Goal: Information Seeking & Learning: Learn about a topic

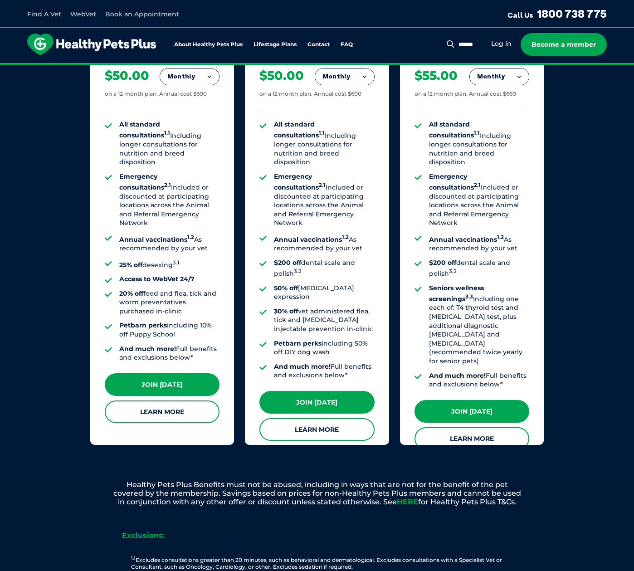
scroll to position [634, 0]
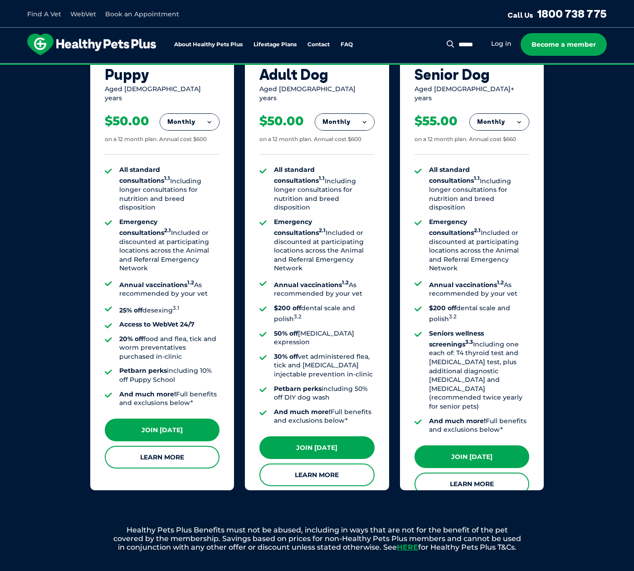
click at [199, 114] on button "Monthly" at bounding box center [189, 122] width 59 height 16
click at [198, 118] on button "Monthly" at bounding box center [189, 122] width 59 height 16
click at [83, 205] on div "Our Membership Plans All of our memberships are for a 12 month term. We offer s…" at bounding box center [317, 210] width 634 height 634
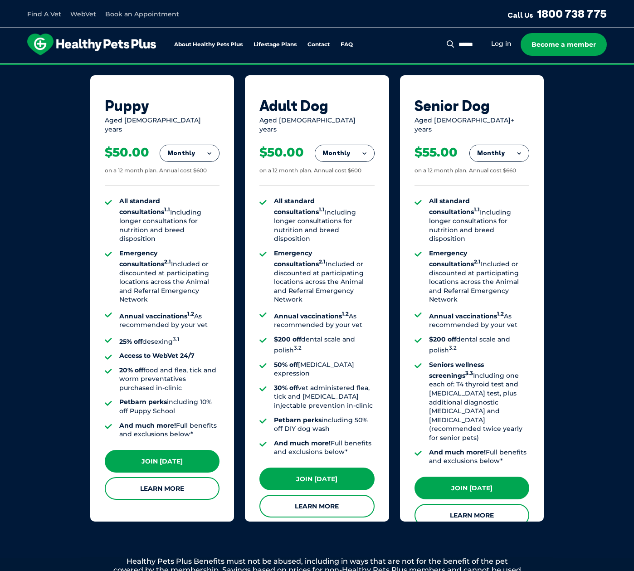
scroll to position [589, 0]
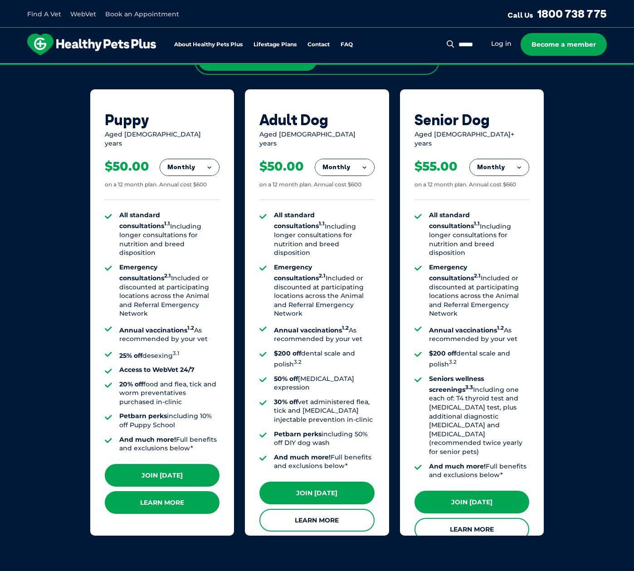
click at [169, 498] on link "Learn More" at bounding box center [162, 502] width 115 height 23
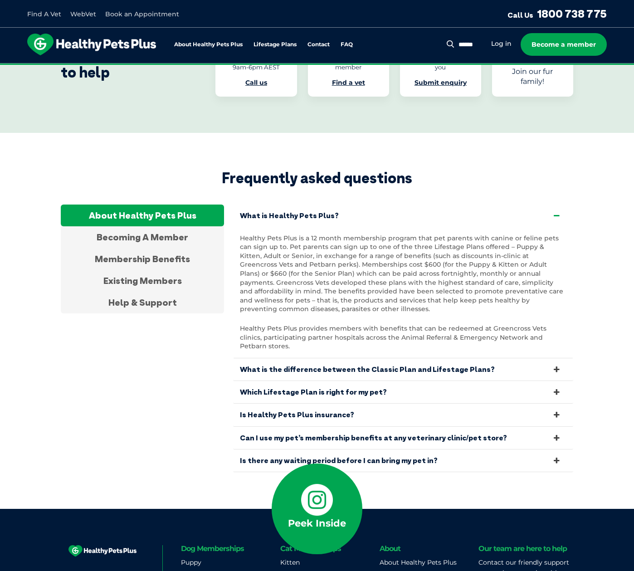
scroll to position [2900, 0]
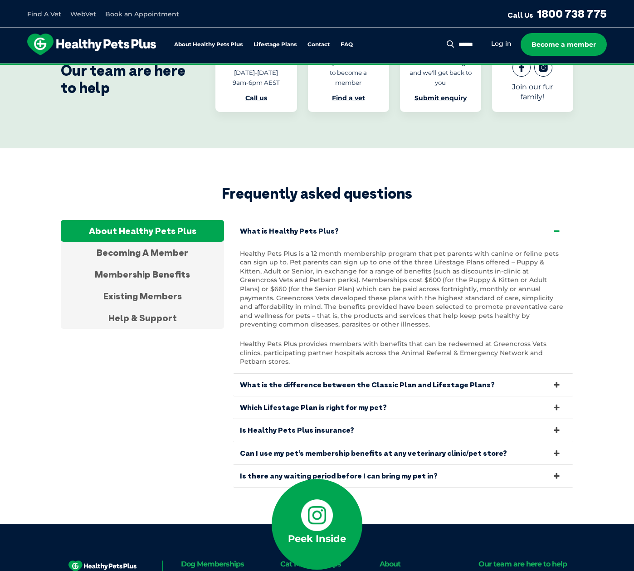
click at [319, 442] on link "Can I use my pet’s membership benefits at any veterinary clinic/pet store?" at bounding box center [403, 453] width 340 height 22
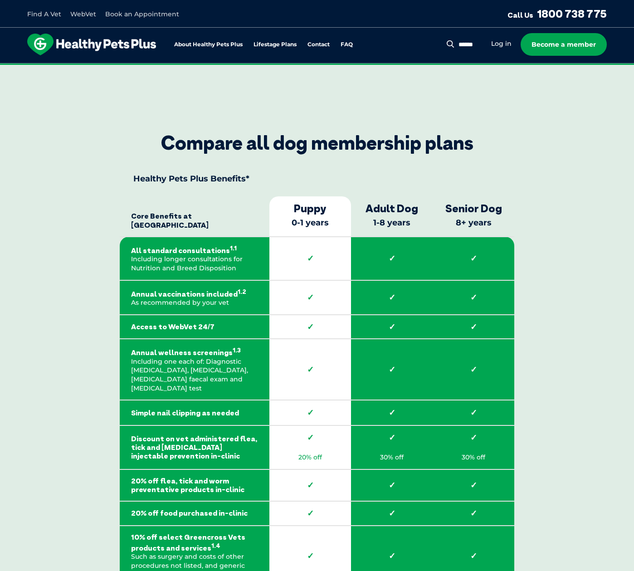
scroll to position [1245, 0]
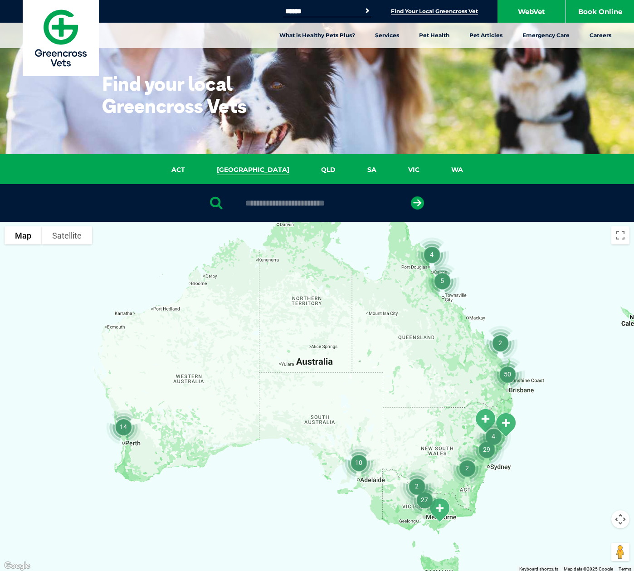
click at [253, 169] on link "NSW" at bounding box center [253, 170] width 104 height 10
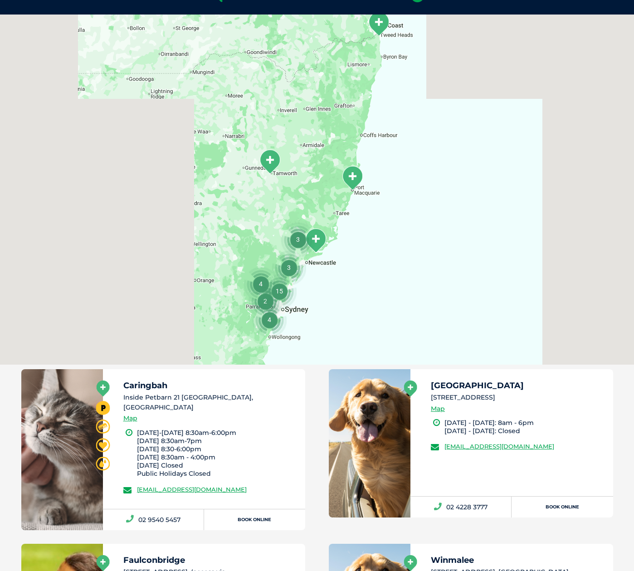
scroll to position [208, 0]
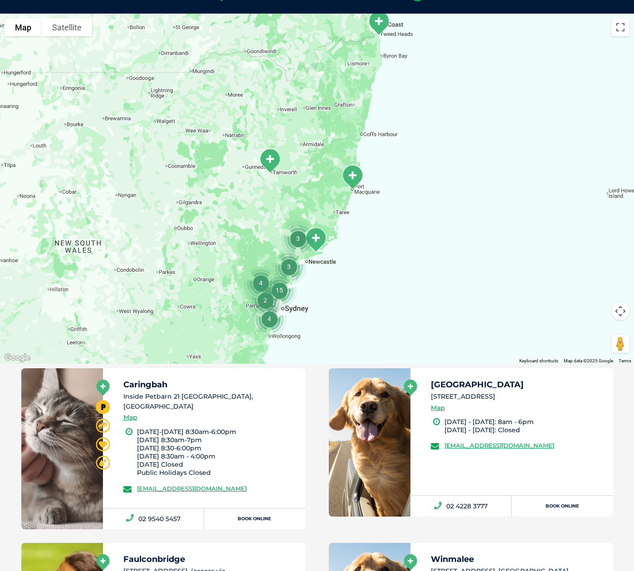
click at [283, 314] on img "4" at bounding box center [269, 319] width 42 height 42
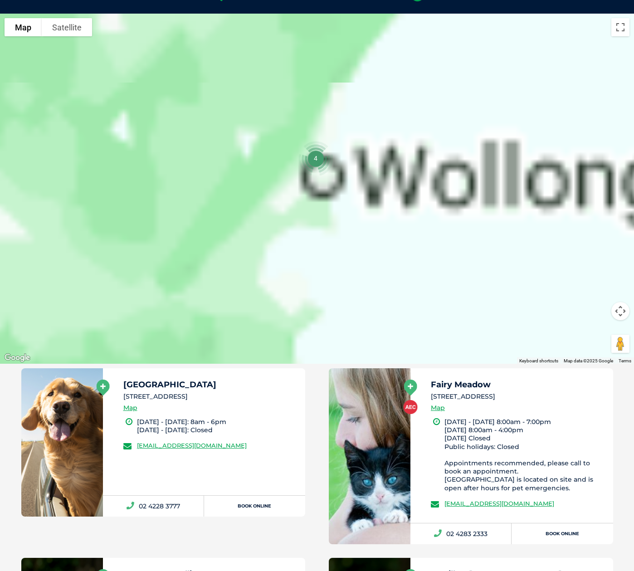
click at [283, 314] on div at bounding box center [317, 189] width 634 height 350
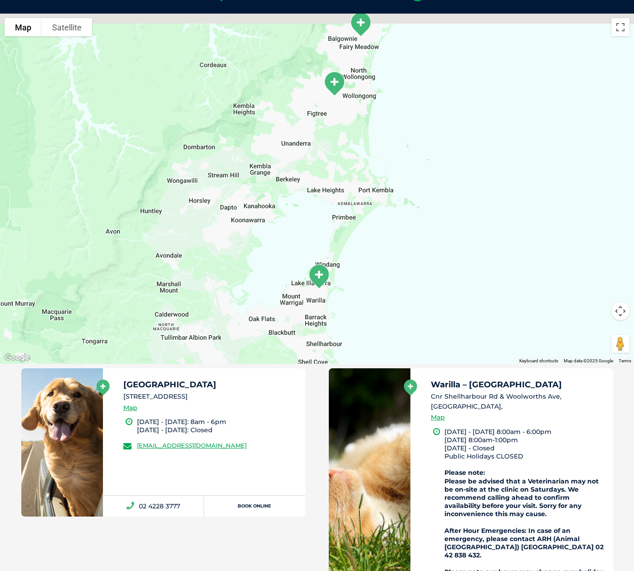
drag, startPoint x: 323, startPoint y: 281, endPoint x: 326, endPoint y: 332, distance: 51.3
click at [326, 332] on div "To navigate the map with touch gestures double-tap and hold your finger on the …" at bounding box center [317, 329] width 634 height 631
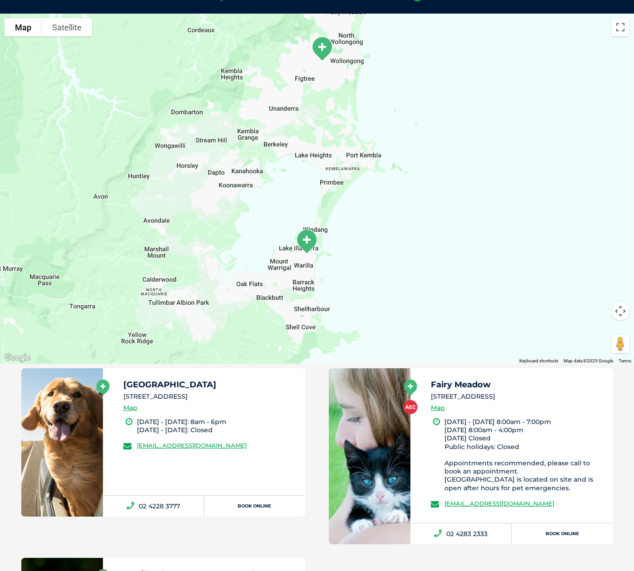
drag, startPoint x: 341, startPoint y: 63, endPoint x: 320, endPoint y: 10, distance: 57.1
click at [324, 9] on section "ACT NSW QLD SA VIC WA To navigate the map with touch gestures double-tap and ho…" at bounding box center [317, 408] width 634 height 924
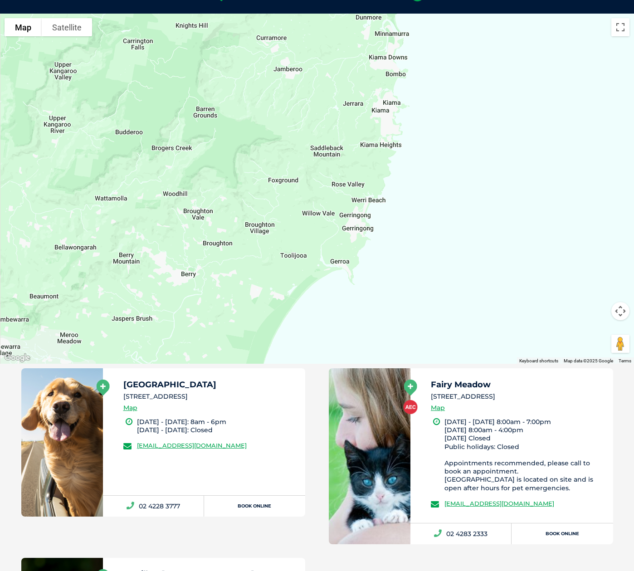
drag, startPoint x: 311, startPoint y: 137, endPoint x: 425, endPoint y: 248, distance: 159.3
click at [426, 252] on div "To navigate, press the arrow keys." at bounding box center [317, 189] width 634 height 350
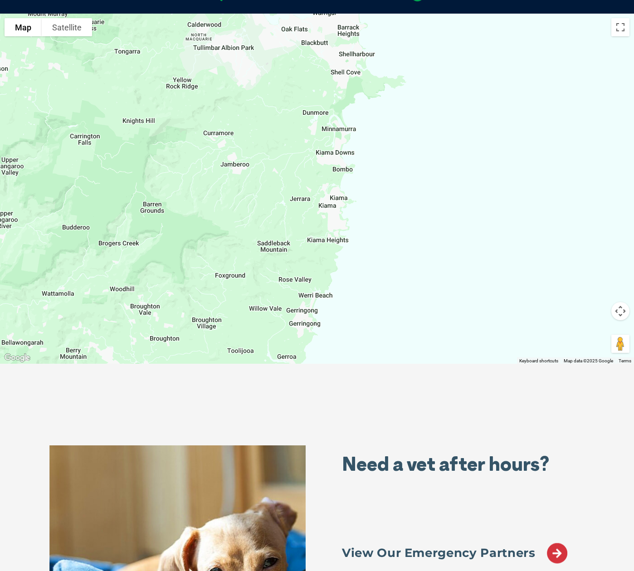
drag, startPoint x: 404, startPoint y: 141, endPoint x: 303, endPoint y: 358, distance: 239.0
click at [303, 359] on div "To navigate, press the arrow keys." at bounding box center [317, 189] width 634 height 350
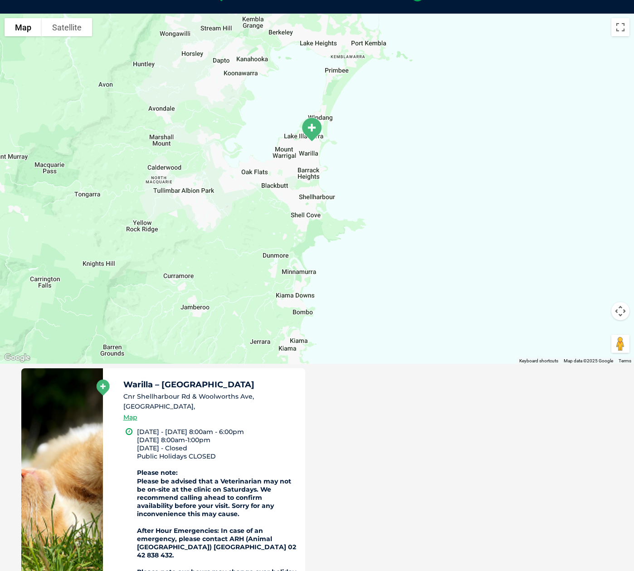
drag, startPoint x: 349, startPoint y: 175, endPoint x: 382, endPoint y: 318, distance: 146.0
click at [380, 321] on div "To navigate, press the arrow keys." at bounding box center [317, 189] width 634 height 350
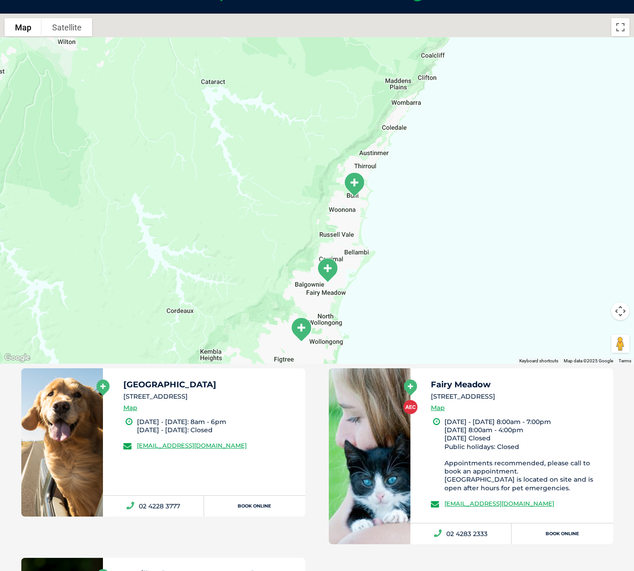
drag, startPoint x: 430, startPoint y: 111, endPoint x: 370, endPoint y: 344, distance: 241.4
click at [370, 344] on div "To navigate the map with touch gestures double-tap and hold your finger on the …" at bounding box center [317, 424] width 634 height 820
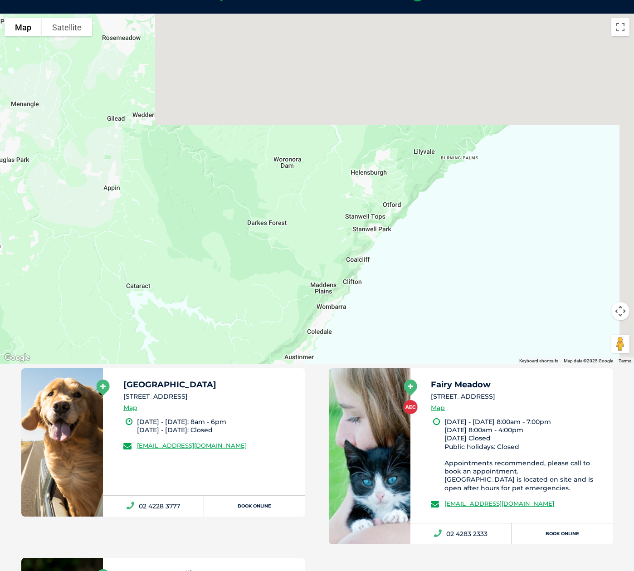
drag, startPoint x: 383, startPoint y: 105, endPoint x: 309, endPoint y: 312, distance: 219.6
click at [309, 312] on div "To navigate, press the arrow keys." at bounding box center [317, 189] width 634 height 350
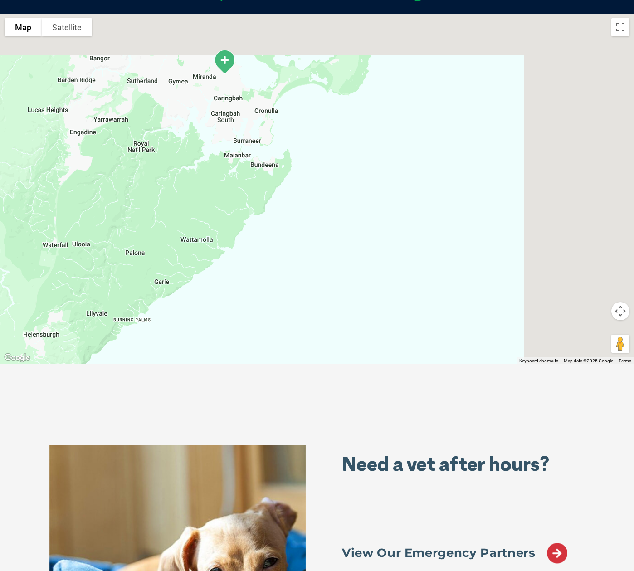
drag, startPoint x: 457, startPoint y: 100, endPoint x: 183, endPoint y: 197, distance: 290.2
click at [143, 231] on div "To navigate, press the arrow keys." at bounding box center [317, 189] width 634 height 350
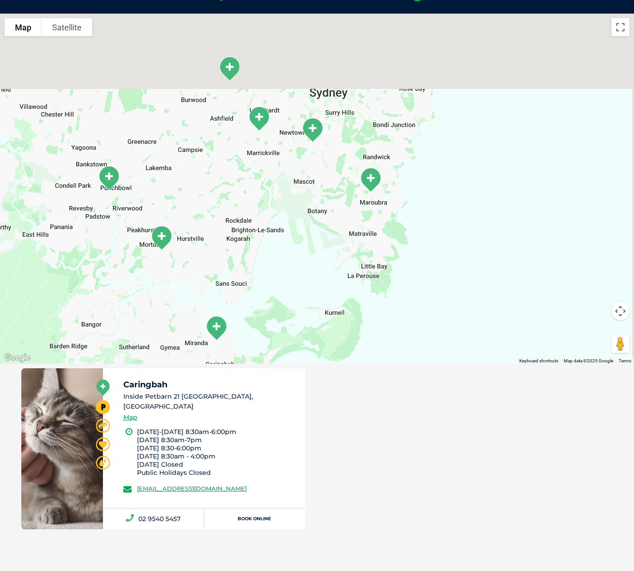
drag, startPoint x: 304, startPoint y: 87, endPoint x: 297, endPoint y: 358, distance: 270.2
click at [297, 358] on div "To navigate the map with touch gestures double-tap and hold your finger on the …" at bounding box center [317, 276] width 634 height 524
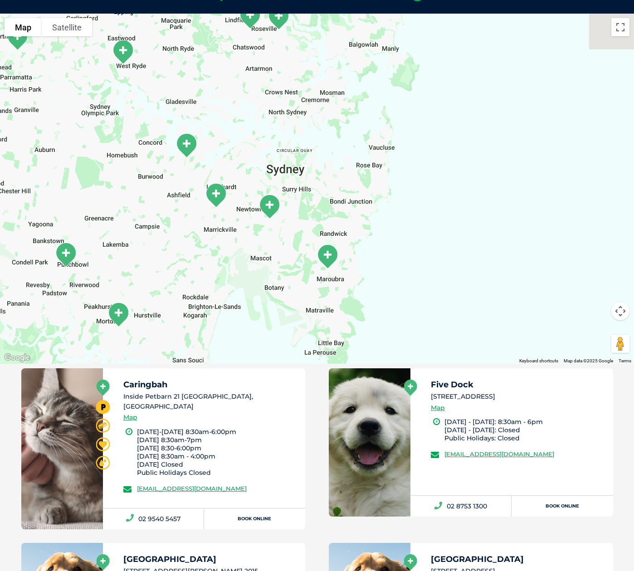
drag, startPoint x: 380, startPoint y: 146, endPoint x: 367, endPoint y: 194, distance: 49.5
click at [367, 194] on div "To navigate, press the arrow keys." at bounding box center [317, 189] width 634 height 350
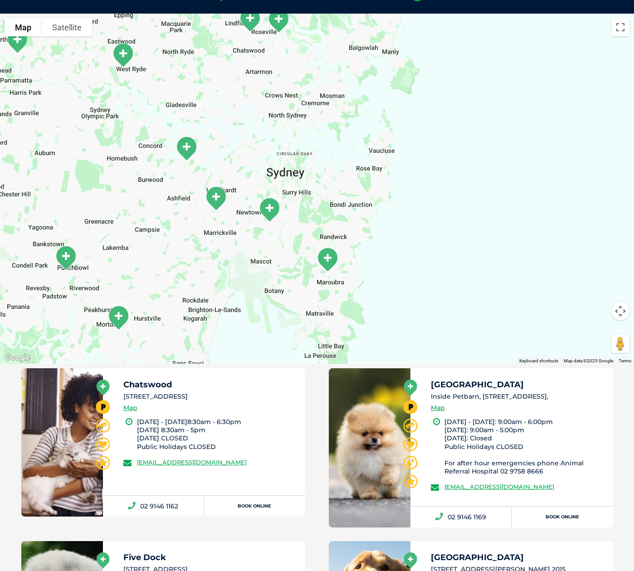
click at [361, 241] on div "To navigate, press the arrow keys." at bounding box center [317, 189] width 634 height 350
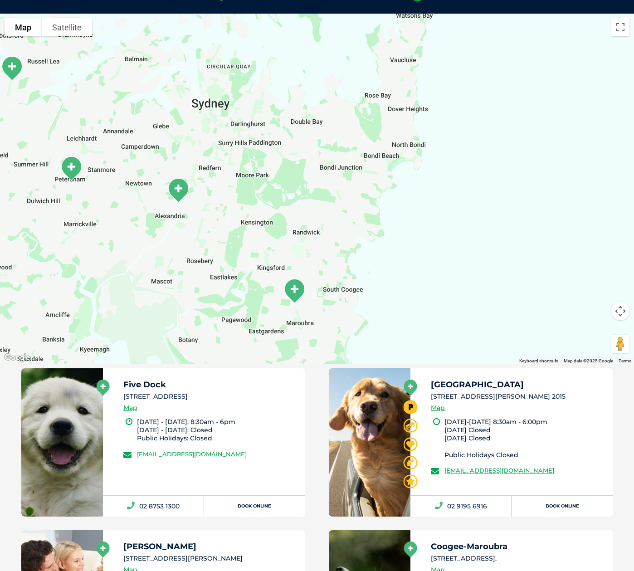
click at [295, 291] on img "Coogee-Maroubra" at bounding box center [294, 291] width 30 height 32
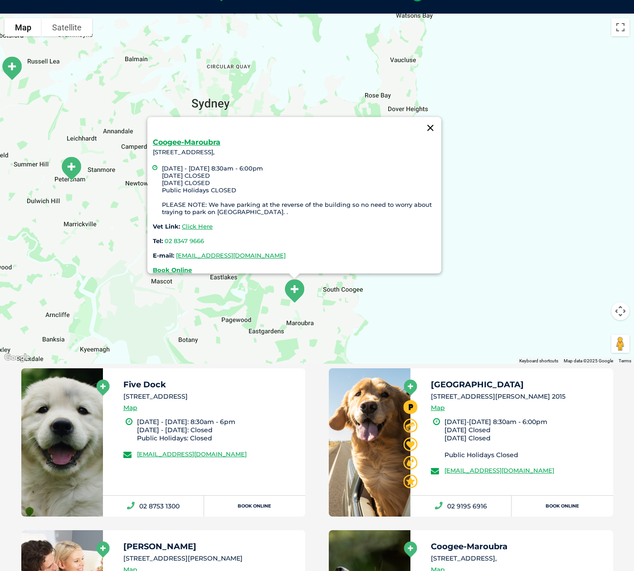
click at [431, 121] on button "Close" at bounding box center [430, 128] width 22 height 22
